Goal: Transaction & Acquisition: Purchase product/service

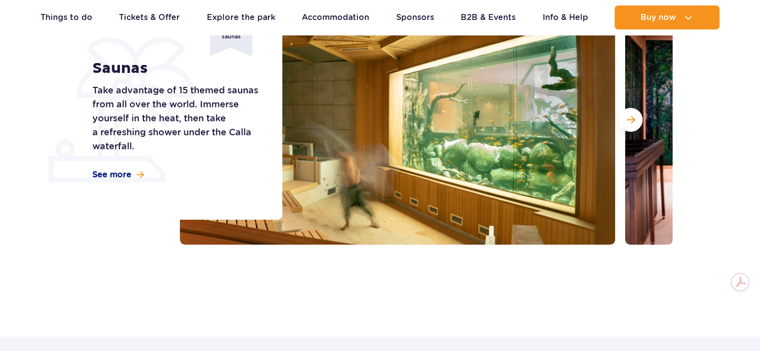
scroll to position [150, 0]
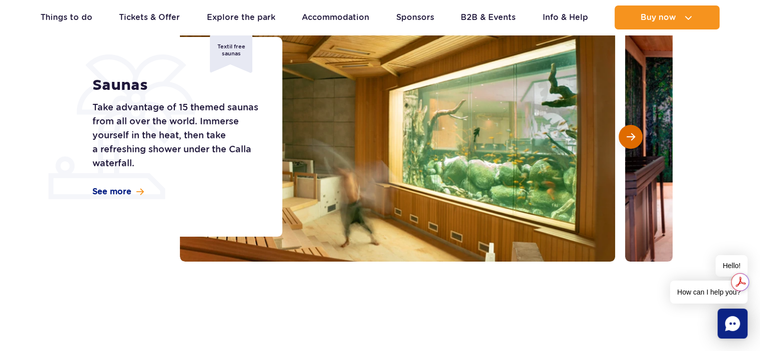
click at [627, 134] on span "Next slide" at bounding box center [631, 136] width 8 height 9
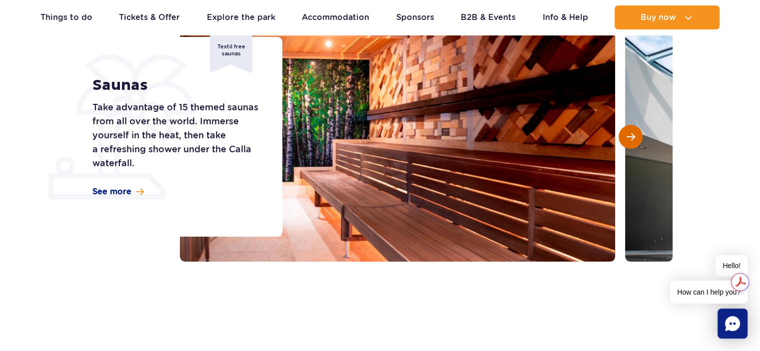
click at [627, 135] on span "Next slide" at bounding box center [631, 136] width 8 height 9
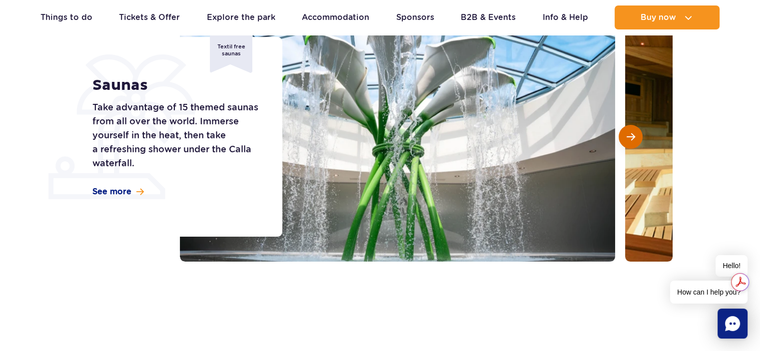
click at [627, 135] on span "Next slide" at bounding box center [631, 136] width 8 height 9
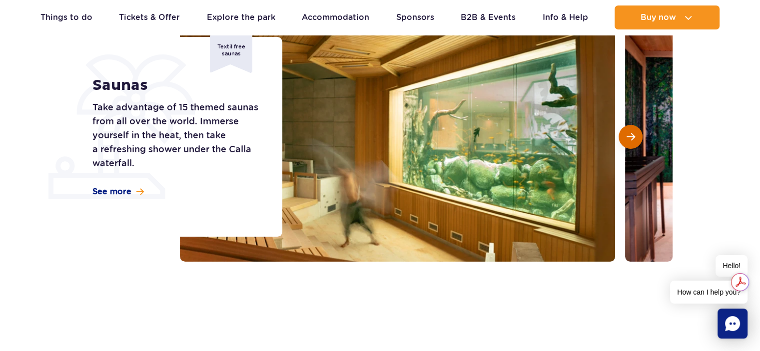
click at [627, 135] on span "Next slide" at bounding box center [631, 136] width 8 height 9
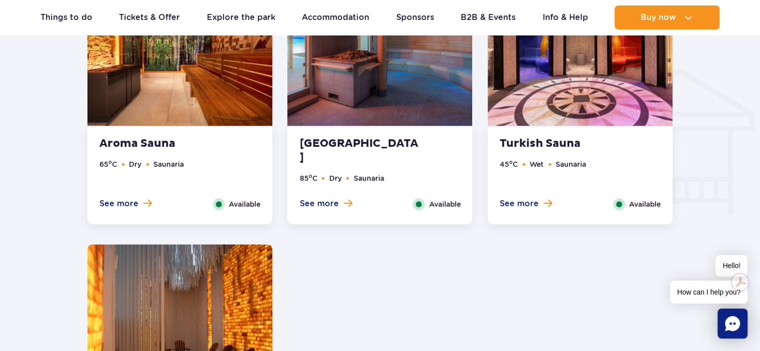
scroll to position [1349, 0]
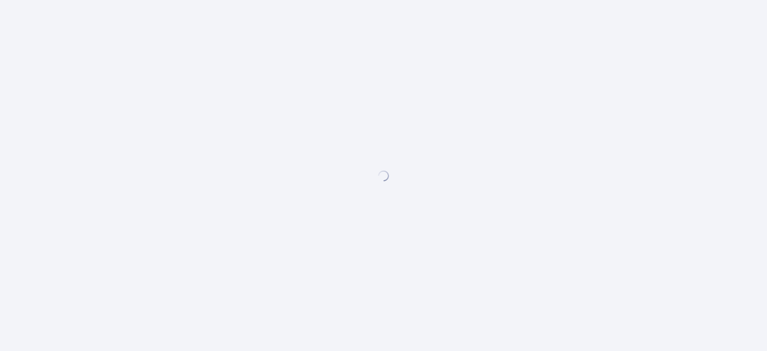
click at [394, 97] on div at bounding box center [383, 175] width 767 height 351
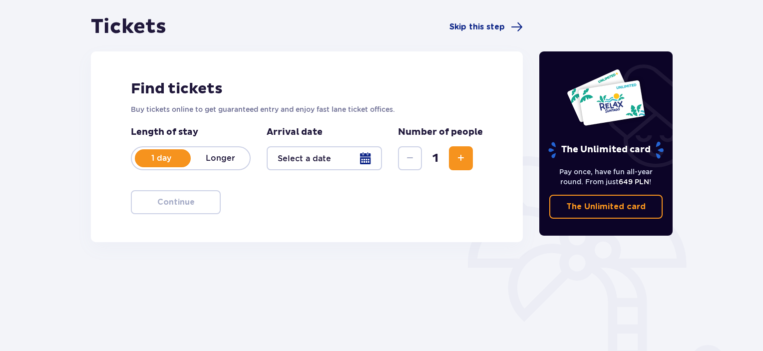
scroll to position [100, 0]
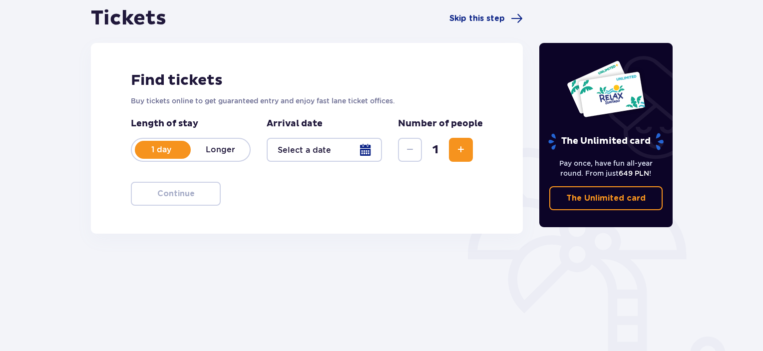
click at [455, 149] on button "Increase" at bounding box center [461, 150] width 24 height 24
click at [348, 152] on div at bounding box center [324, 150] width 115 height 24
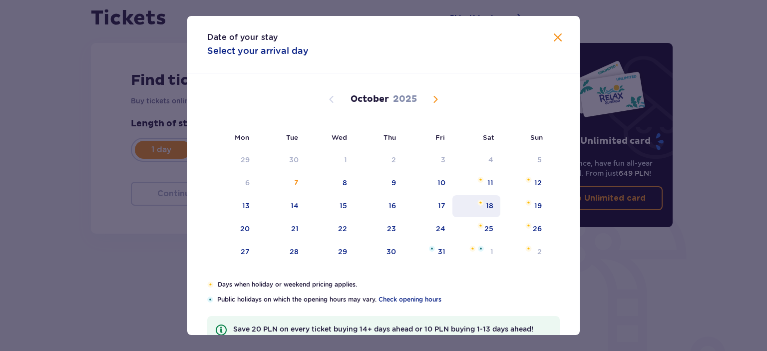
click at [493, 206] on div "18" at bounding box center [477, 206] width 48 height 22
type input "[DATE]"
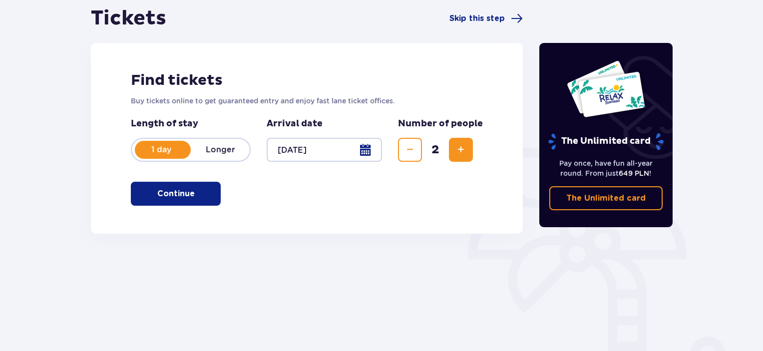
click at [199, 201] on button "Continue" at bounding box center [176, 194] width 90 height 24
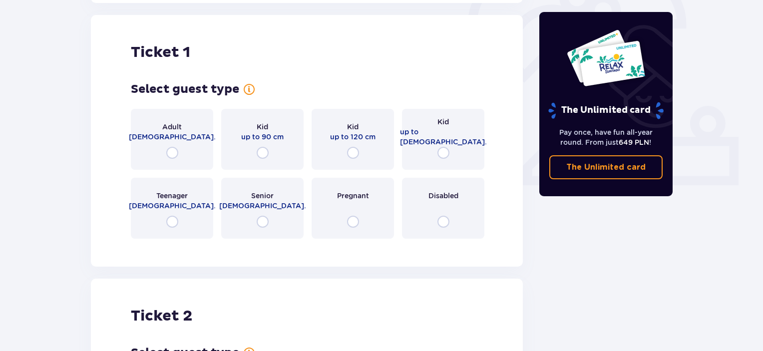
scroll to position [334, 0]
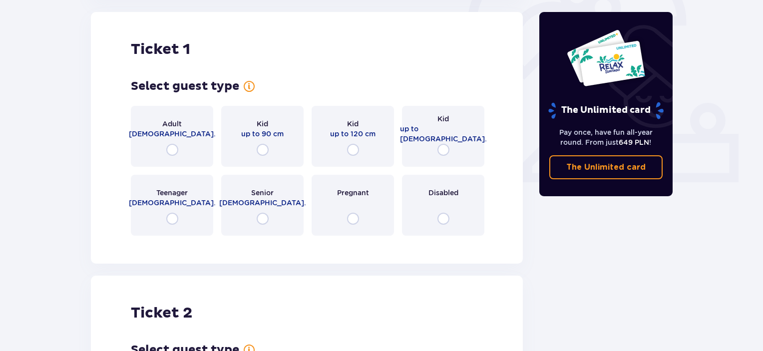
click at [173, 150] on input "radio" at bounding box center [172, 150] width 12 height 12
radio input "true"
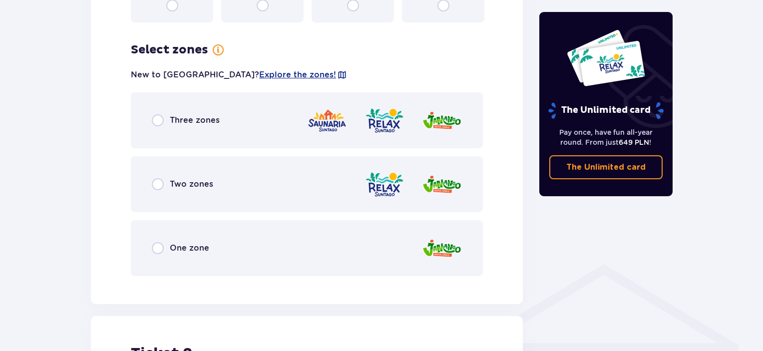
scroll to position [578, 0]
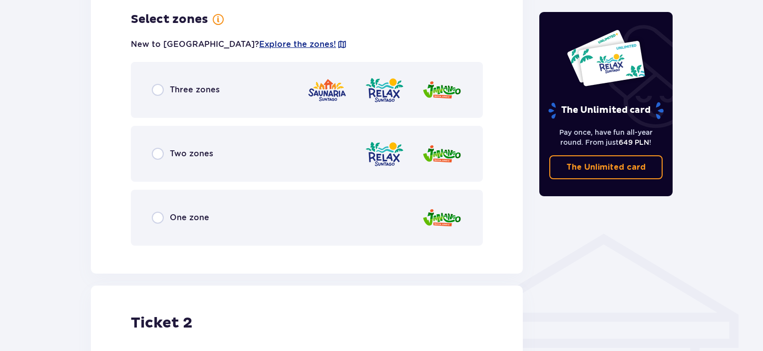
click at [330, 103] on img at bounding box center [327, 90] width 40 height 28
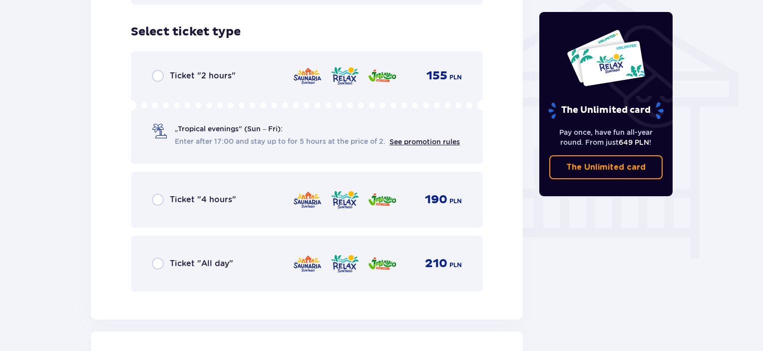
scroll to position [831, 0]
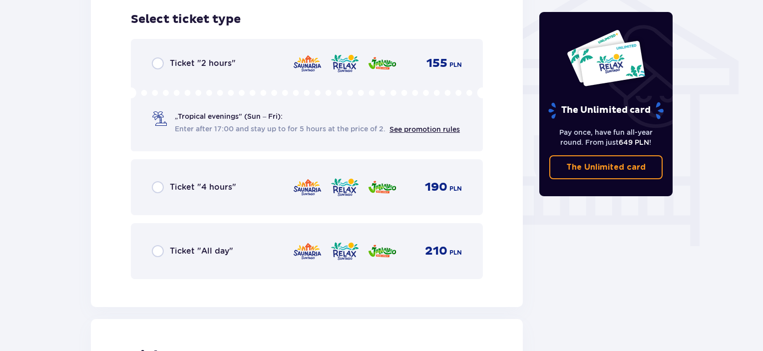
click at [314, 197] on img at bounding box center [307, 187] width 29 height 21
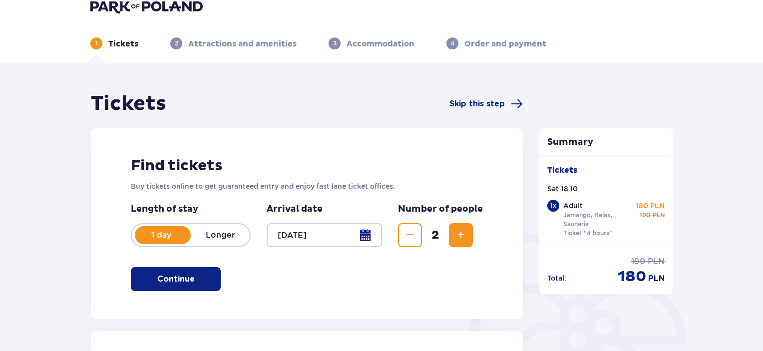
scroll to position [0, 0]
